Goal: Information Seeking & Learning: Understand process/instructions

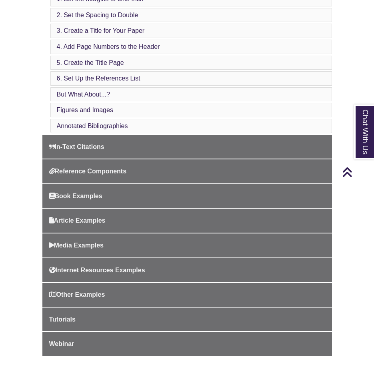
scroll to position [327, 0]
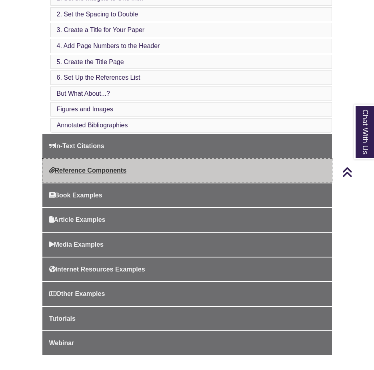
drag, startPoint x: 166, startPoint y: 144, endPoint x: 166, endPoint y: 178, distance: 33.2
click at [166, 178] on link "Reference Components" at bounding box center [187, 171] width 290 height 24
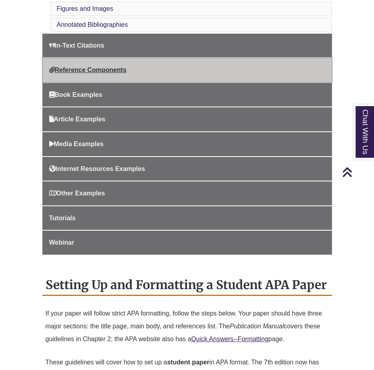
scroll to position [436, 0]
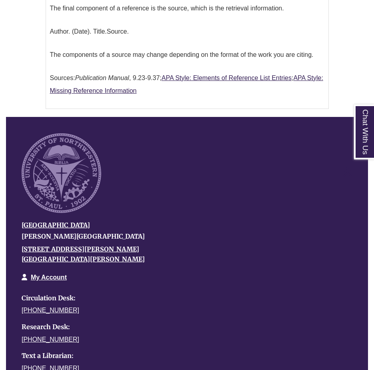
scroll to position [1521, 0]
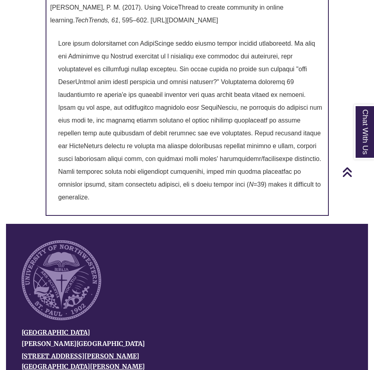
scroll to position [4026, 0]
